Goal: Find contact information: Find contact information

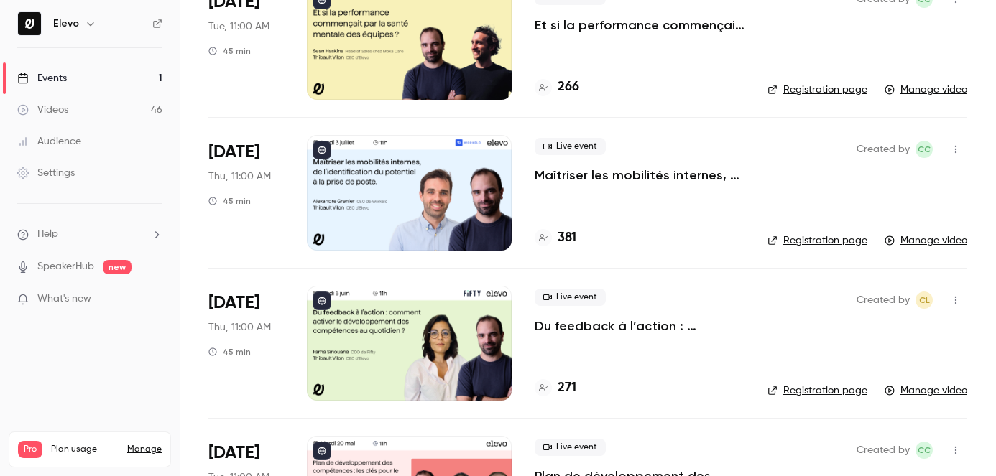
scroll to position [167, 0]
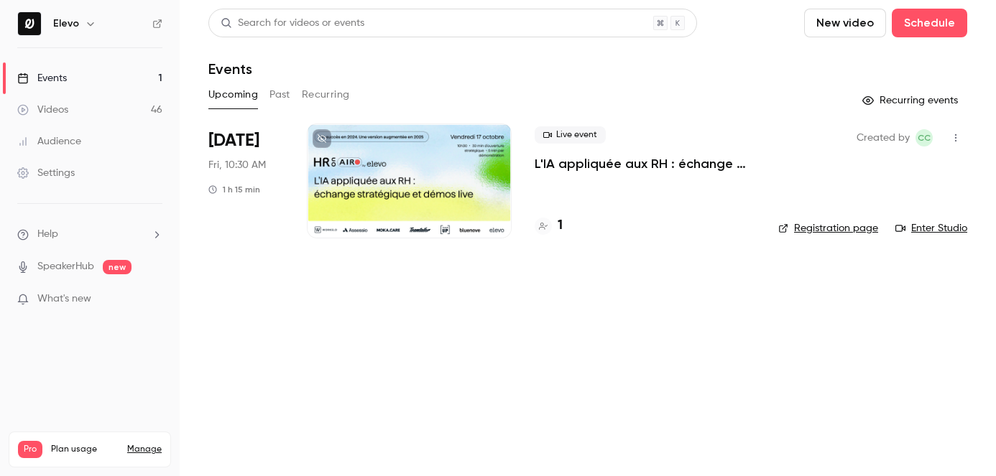
click at [570, 167] on p "L'IA appliquée aux RH : échange stratégique et démos live." at bounding box center [645, 163] width 221 height 17
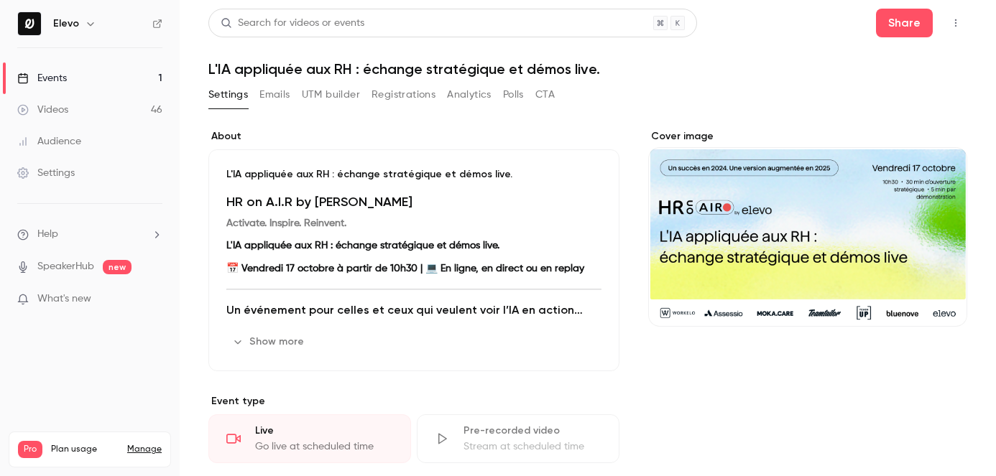
scroll to position [57, 0]
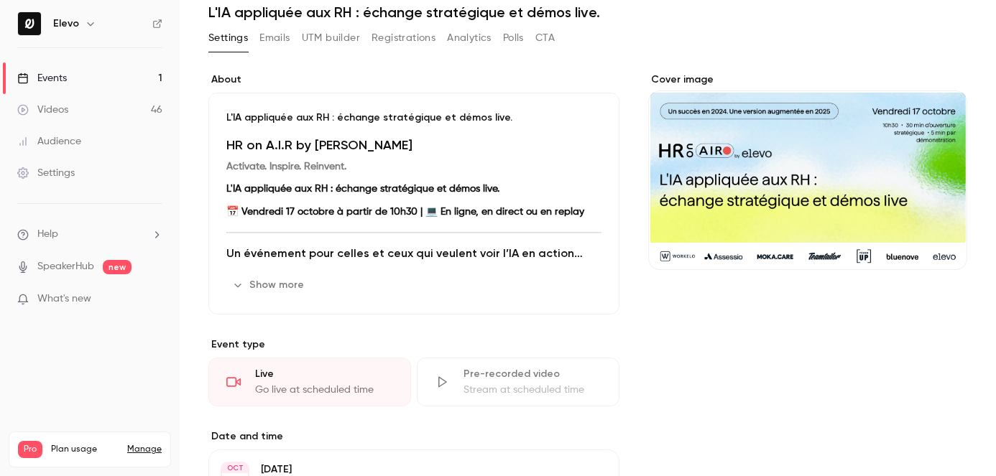
click at [298, 287] on button "Show more" at bounding box center [269, 285] width 86 height 23
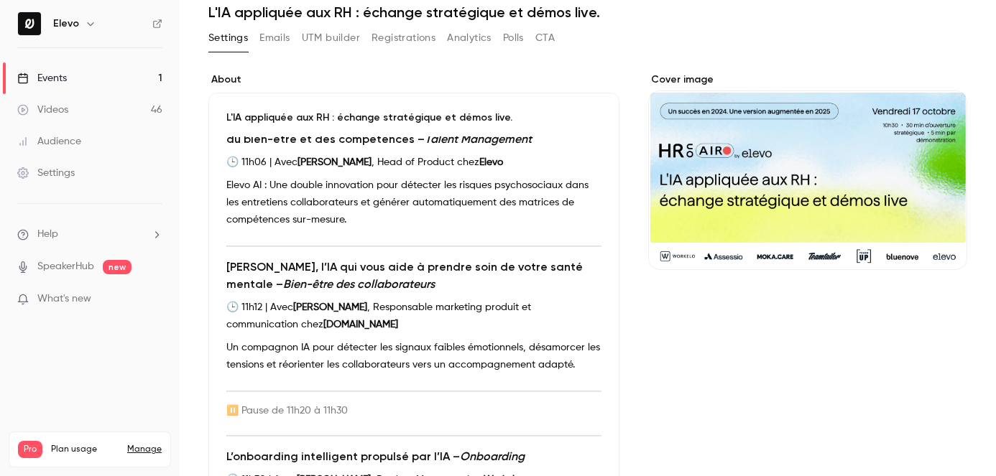
scroll to position [1013, 0]
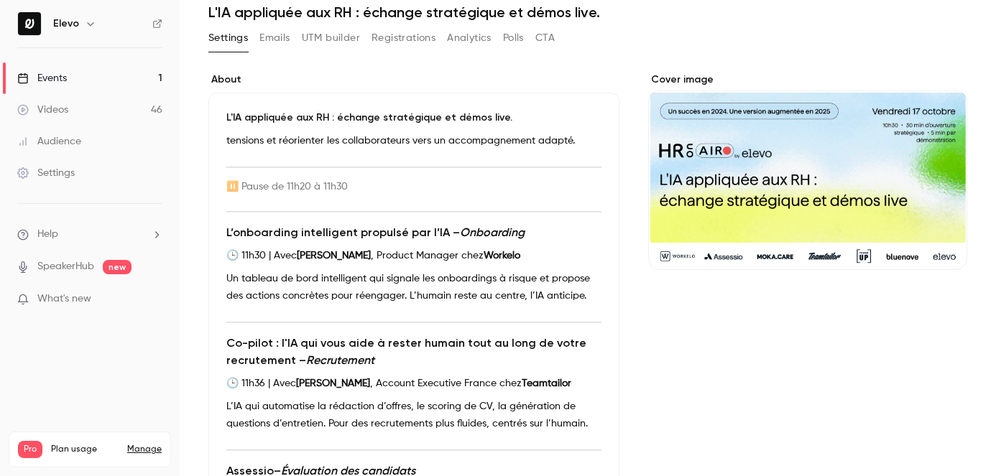
click at [131, 83] on link "Events 1" at bounding box center [90, 79] width 180 height 32
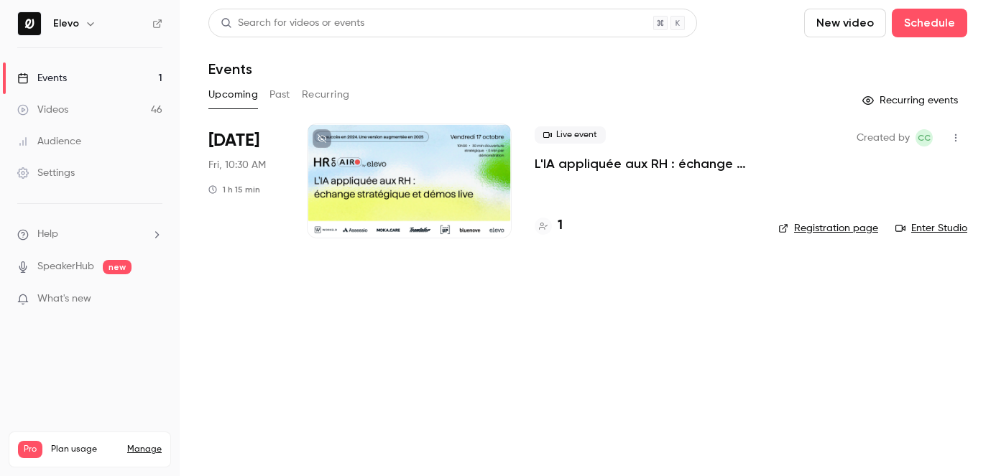
click at [272, 91] on button "Past" at bounding box center [280, 94] width 21 height 23
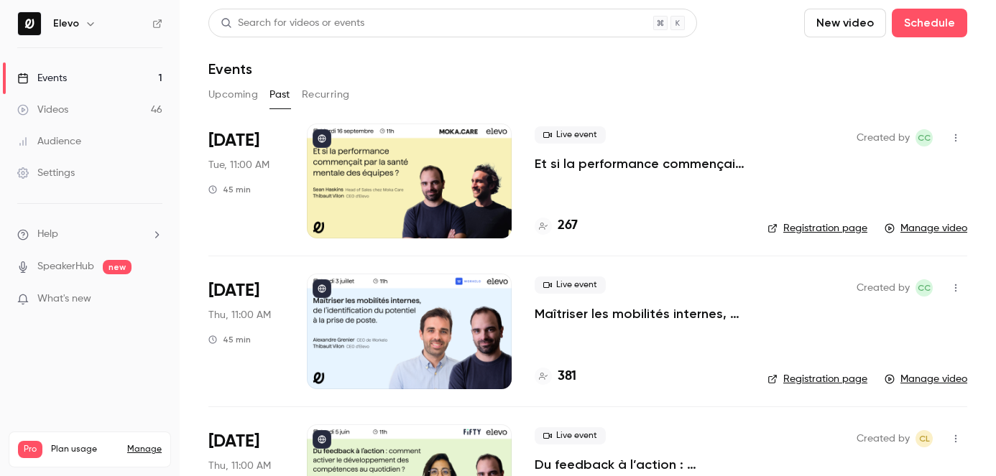
click at [557, 162] on p "Et si la performance commençait par la santé mentale des équipes ?" at bounding box center [640, 163] width 210 height 17
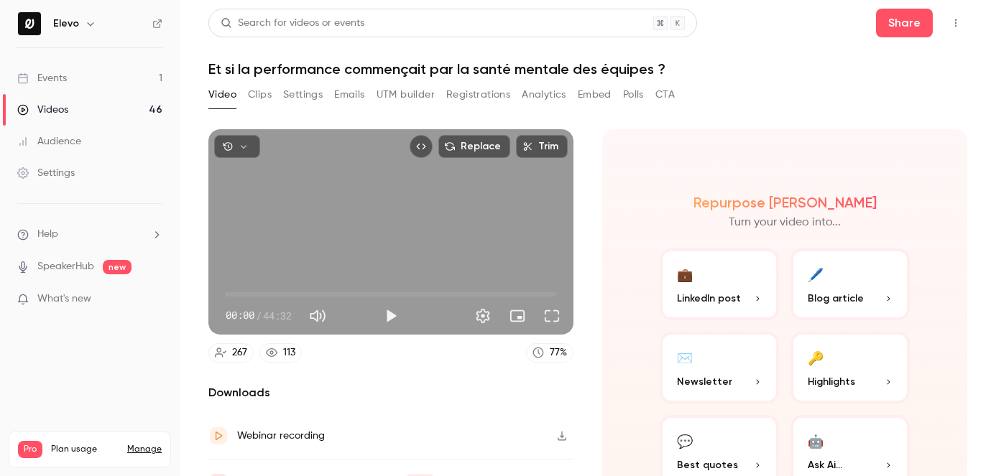
click at [436, 71] on h1 "Et si la performance commençait par la santé mentale des équipes ?" at bounding box center [587, 68] width 759 height 17
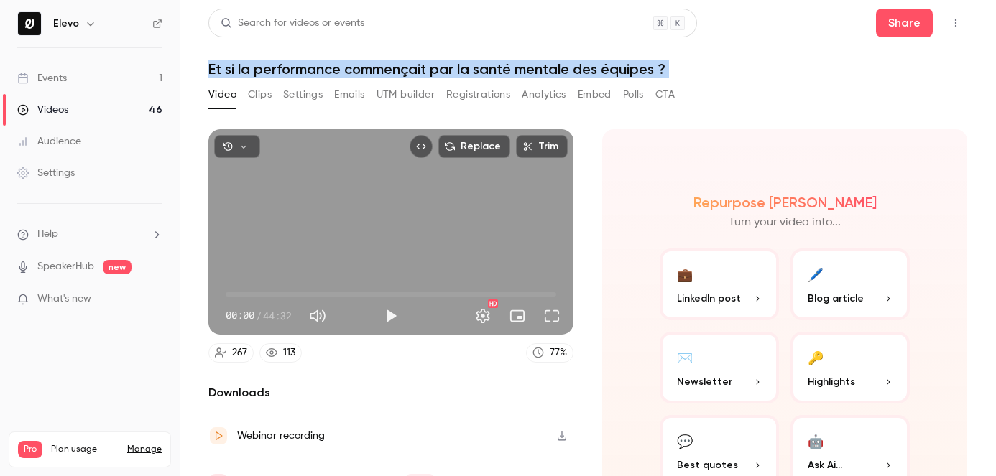
click at [436, 71] on h1 "Et si la performance commençait par la santé mentale des équipes ?" at bounding box center [587, 68] width 759 height 17
copy div "Et si la performance commençait par la santé mentale des équipes ? Video Clips …"
click at [122, 86] on link "Events 1" at bounding box center [90, 79] width 180 height 32
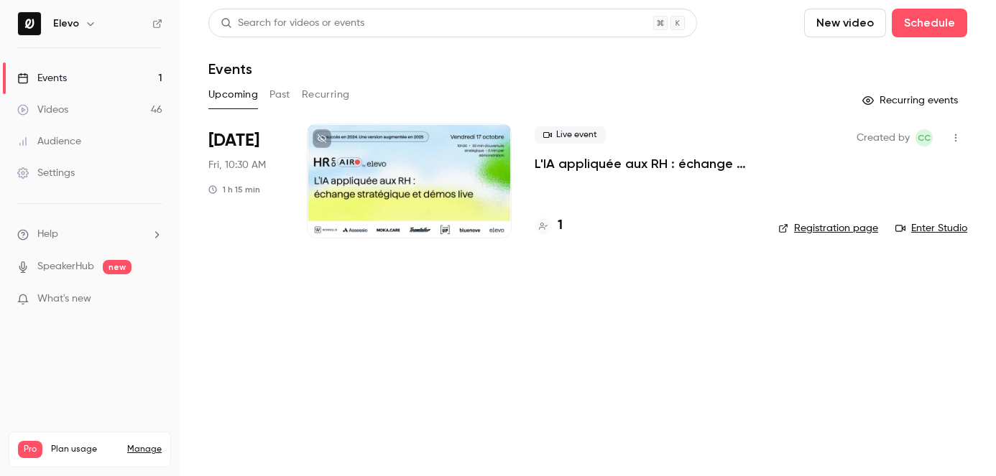
click at [637, 162] on p "L'IA appliquée aux RH : échange stratégique et démos live." at bounding box center [645, 163] width 221 height 17
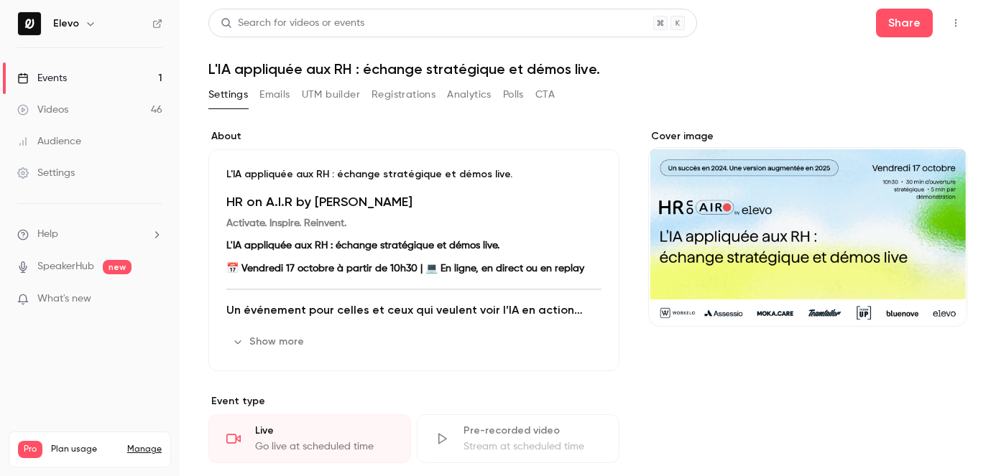
click at [405, 101] on button "Registrations" at bounding box center [404, 94] width 64 height 23
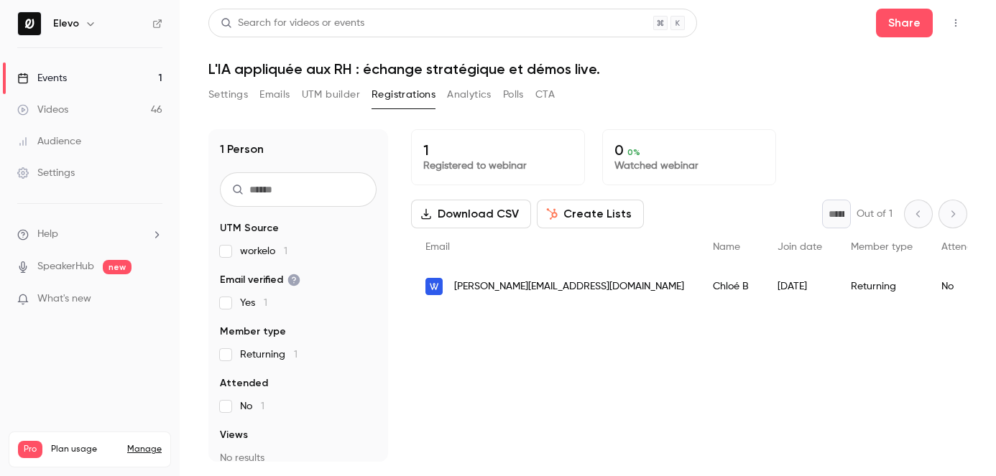
click at [421, 68] on h1 "L'IA appliquée aux RH : échange stratégique et démos live." at bounding box center [587, 68] width 759 height 17
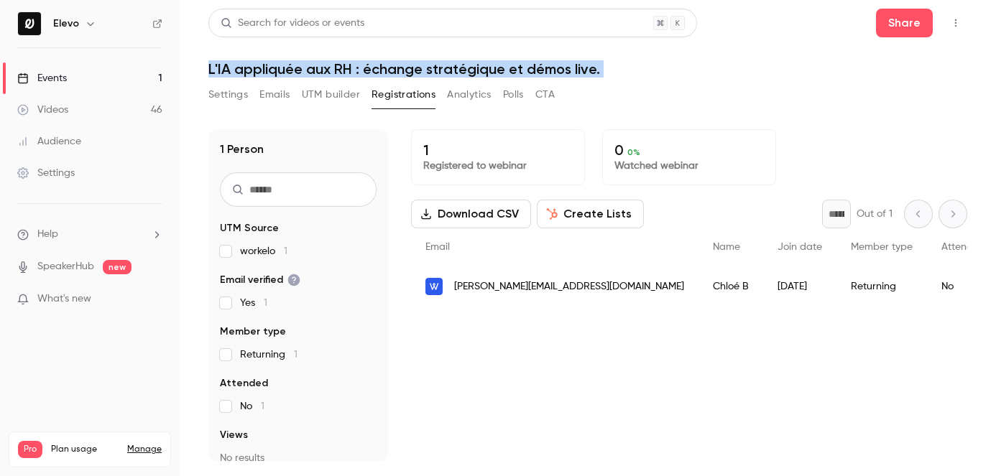
click at [421, 68] on h1 "L'IA appliquée aux RH : échange stratégique et démos live." at bounding box center [587, 68] width 759 height 17
copy div "L'IA appliquée aux RH : échange stratégique et démos live. Settings Emails UTM …"
click at [140, 86] on link "Events 1" at bounding box center [90, 79] width 180 height 32
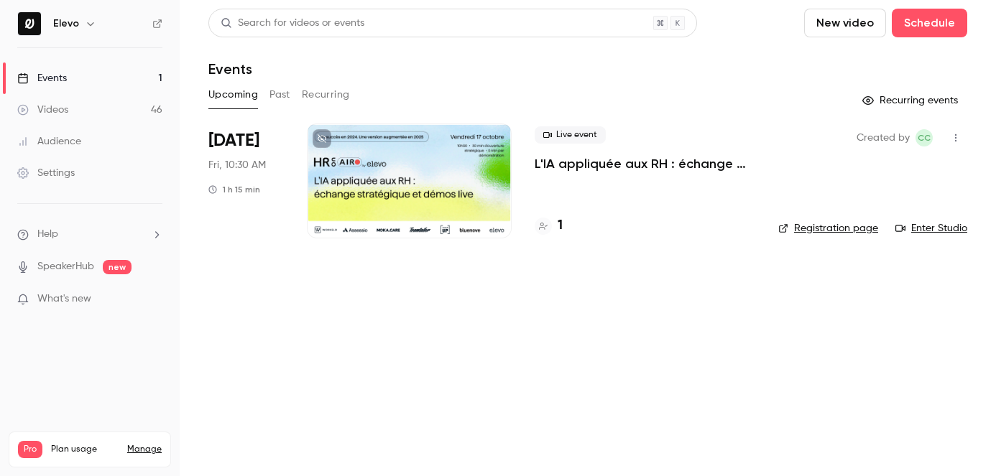
click at [272, 88] on button "Past" at bounding box center [280, 94] width 21 height 23
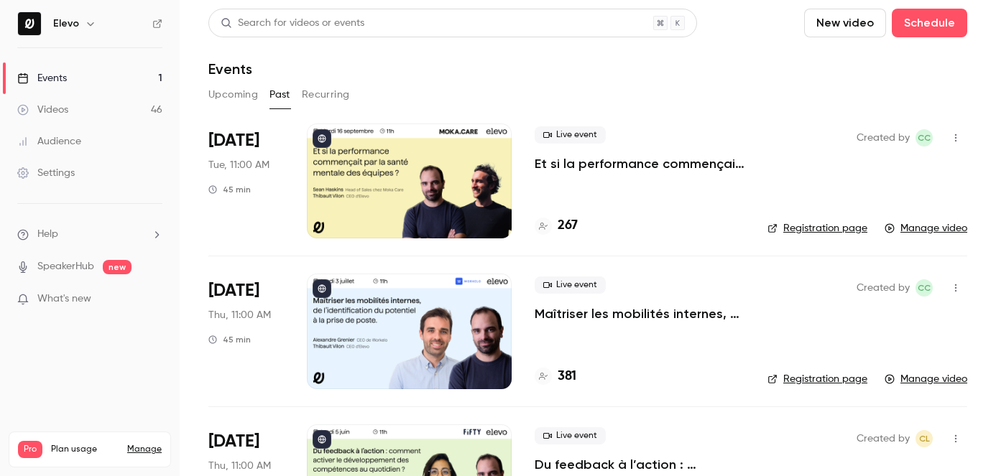
click at [590, 161] on p "Et si la performance commençait par la santé mentale des équipes ?" at bounding box center [640, 163] width 210 height 17
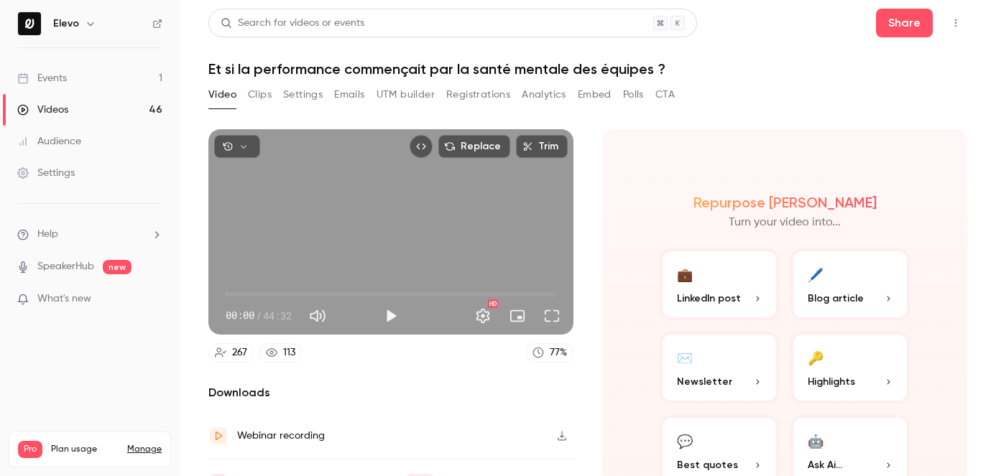
click at [477, 91] on button "Registrations" at bounding box center [478, 94] width 64 height 23
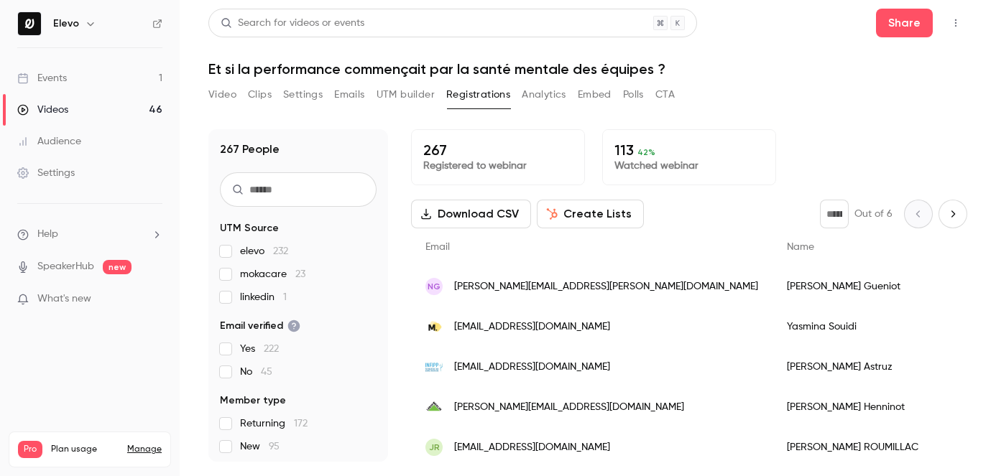
click at [276, 195] on input "text" at bounding box center [298, 189] width 157 height 34
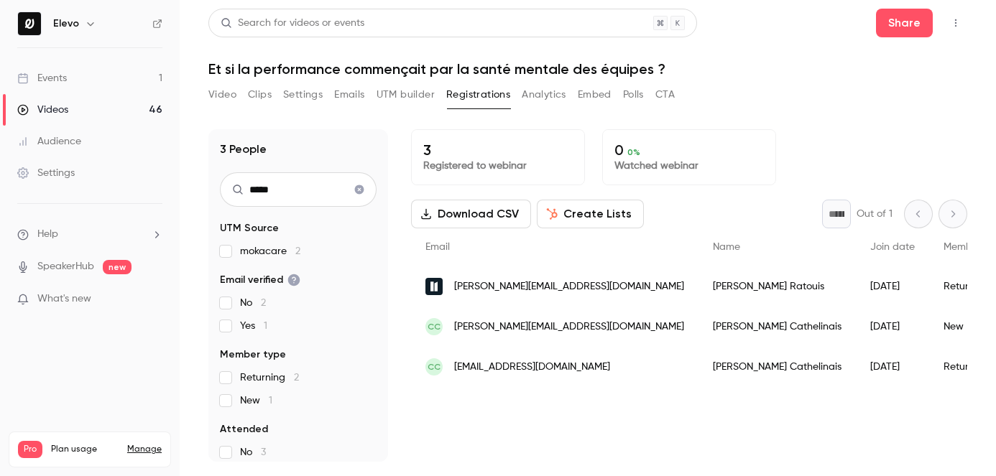
type input "*****"
click at [699, 281] on div "Celia Ratouis" at bounding box center [777, 287] width 157 height 40
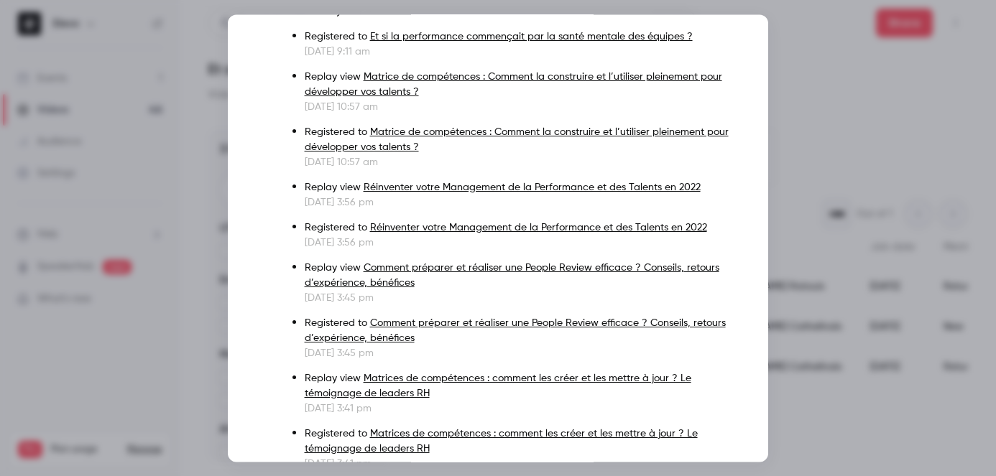
scroll to position [357, 0]
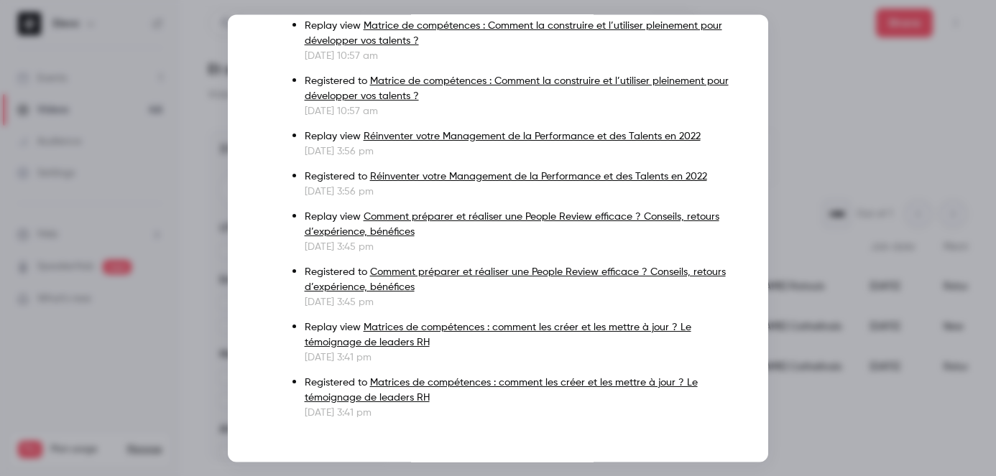
click at [800, 152] on div at bounding box center [498, 238] width 996 height 476
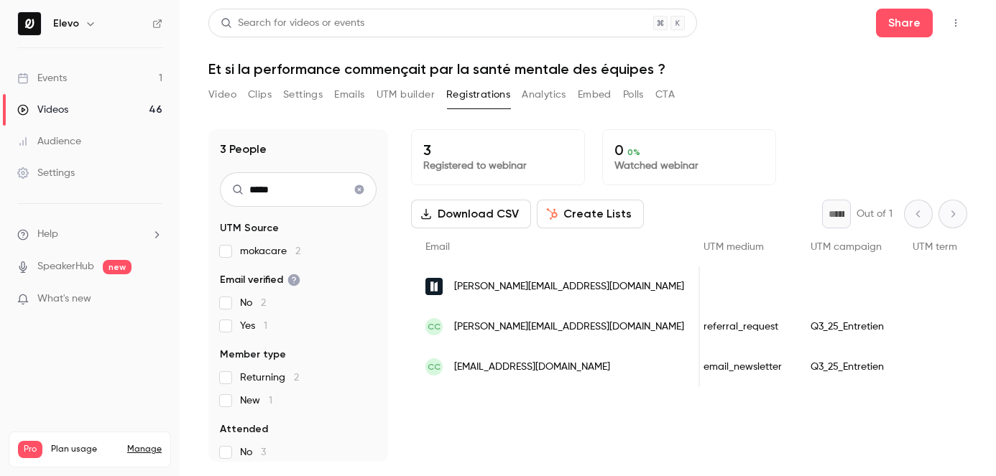
scroll to position [0, 1404]
click at [494, 288] on span "celia.r@numa.co" at bounding box center [569, 287] width 230 height 15
